Goal: Task Accomplishment & Management: Complete application form

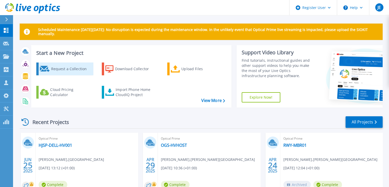
click at [66, 67] on div "Request a Collection" at bounding box center [71, 69] width 41 height 10
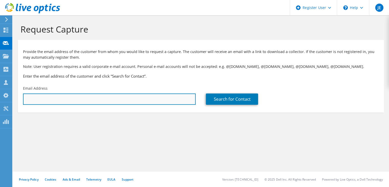
click at [99, 101] on input "text" at bounding box center [109, 98] width 173 height 11
paste input "'SWalton@higham.kent.sch.uk'"
type input "SWalton@higham.kent.sch.uk"
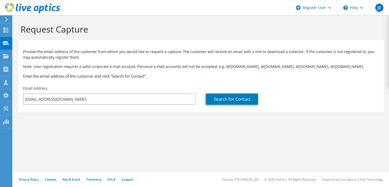
click at [113, 124] on section "Request Capture Provide the email address of the customer from whom you would l…" at bounding box center [201, 76] width 377 height 123
click at [252, 98] on link "Search for Contact" at bounding box center [232, 98] width 52 height 11
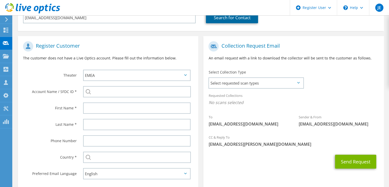
scroll to position [86, 0]
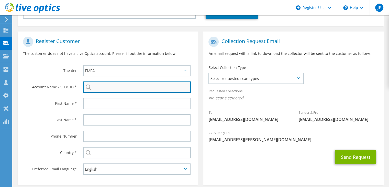
click at [105, 88] on input "search" at bounding box center [137, 86] width 108 height 11
paste input "2067585668"
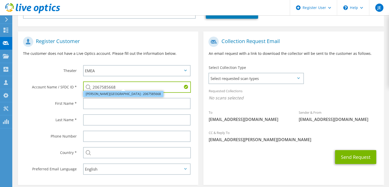
click at [106, 93] on li "Higham CE Primary School : 2067585668" at bounding box center [123, 94] width 80 height 6
type input "Higham CE Primary School : 2067585668"
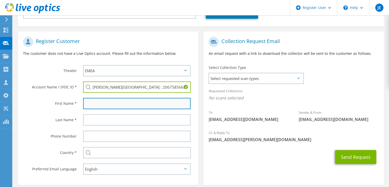
click at [103, 105] on input "text" at bounding box center [137, 103] width 108 height 11
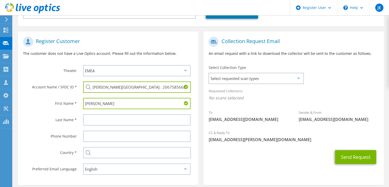
type input "Shaun"
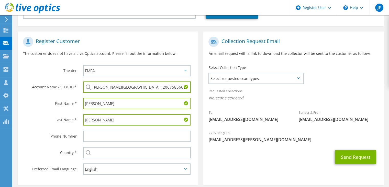
scroll to position [108, 0]
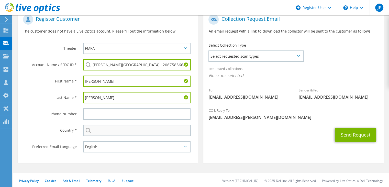
type input "Walton"
click at [146, 131] on input "text" at bounding box center [137, 130] width 108 height 11
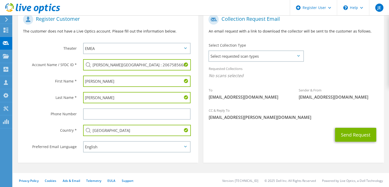
type input "United Kingdom"
click at [213, 148] on section "Collection Request Email An email request with a link to download the collector…" at bounding box center [293, 85] width 180 height 153
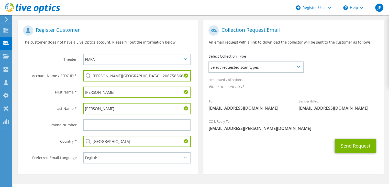
scroll to position [97, 0]
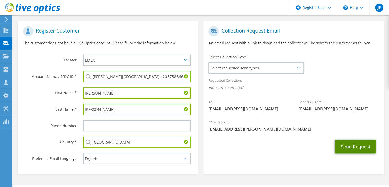
click at [350, 147] on button "Send Request" at bounding box center [355, 147] width 41 height 14
